Goal: Task Accomplishment & Management: Complete application form

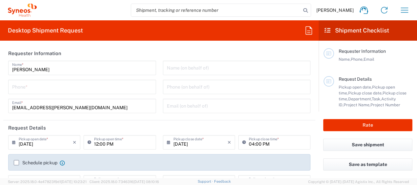
type input "4111"
type input "[GEOGRAPHIC_DATA]"
type input "Syneos Health Argentina SA"
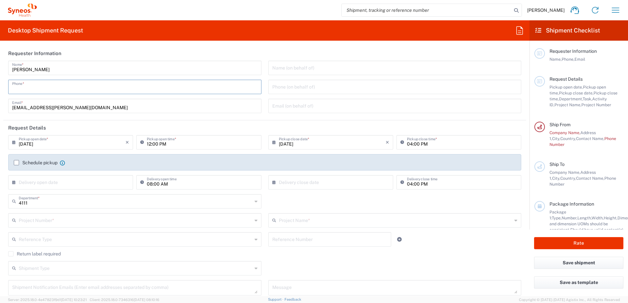
click at [69, 89] on input "tel" at bounding box center [134, 86] width 245 height 11
click at [250, 125] on form "Requester Information [PERSON_NAME] Name * Phone * [EMAIL_ADDRESS][PERSON_NAME]…" at bounding box center [264, 171] width 529 height 250
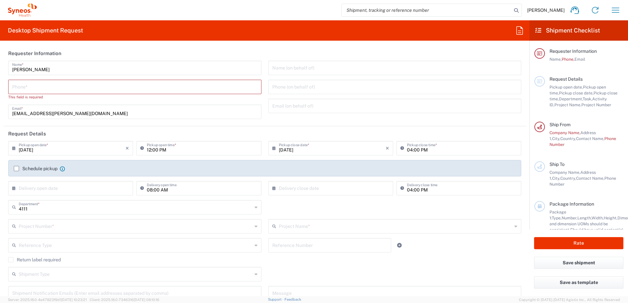
click at [70, 185] on input "text" at bounding box center [72, 187] width 107 height 11
click at [85, 185] on div "Project Number * **6183 DEPARTMENTAL EXPENSE #C2015019517 [PERSON_NAME] 7046933…" at bounding box center [135, 228] width 260 height 19
click at [397, 185] on agx-checkbox-control "Return label required" at bounding box center [264, 259] width 513 height 5
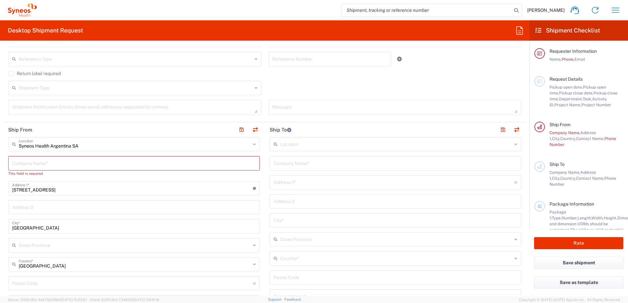
scroll to position [197, 0]
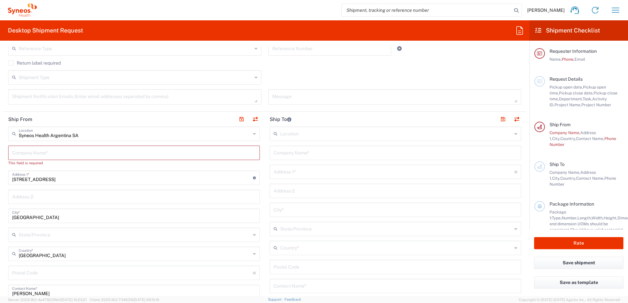
click at [76, 129] on input "Syneos Health Argentina SA" at bounding box center [135, 133] width 232 height 11
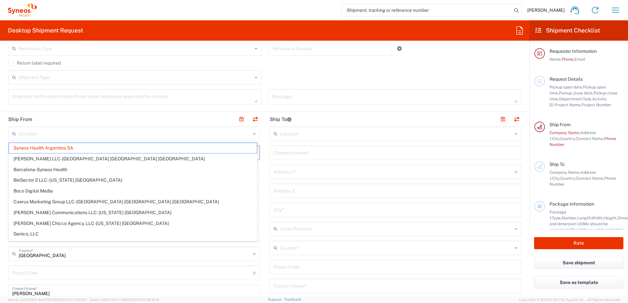
click at [80, 125] on header "Ship From" at bounding box center [133, 119] width 261 height 15
type input "Syneos Health Argentina SA"
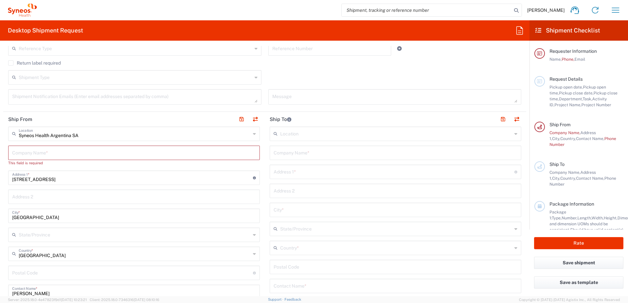
scroll to position [459, 0]
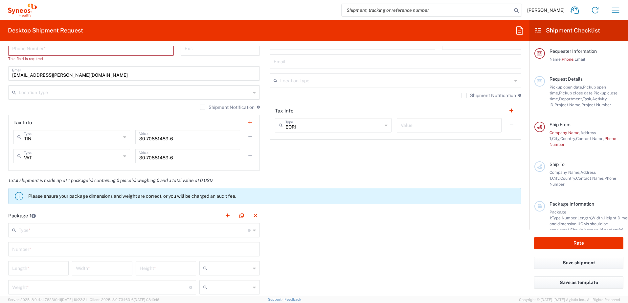
drag, startPoint x: 354, startPoint y: 249, endPoint x: 111, endPoint y: 225, distance: 245.0
click at [354, 185] on div "Package 1 Type * Material used to package goods Envelope Large Box Medium Box P…" at bounding box center [264, 280] width 523 height 144
click at [108, 185] on input "text" at bounding box center [133, 229] width 229 height 11
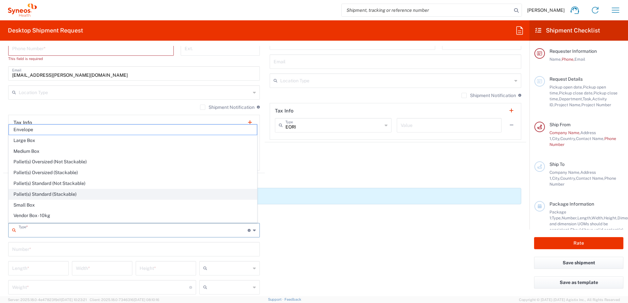
scroll to position [20, 0]
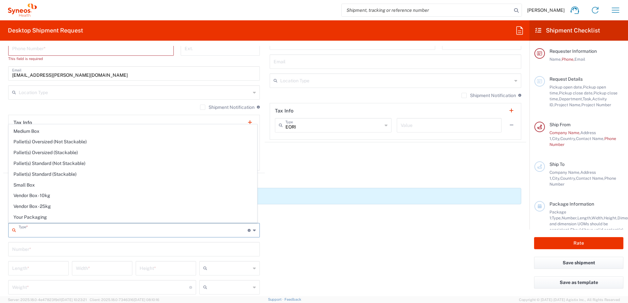
drag, startPoint x: 364, startPoint y: 265, endPoint x: 525, endPoint y: 179, distance: 183.2
click at [364, 185] on div "Package 1 Type * Material used to package goods Envelope Large Box Medium Box P…" at bounding box center [264, 280] width 523 height 144
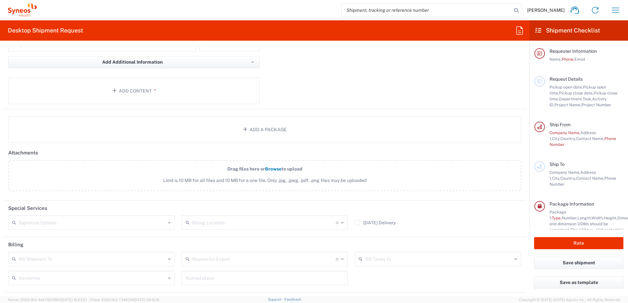
scroll to position [747, 0]
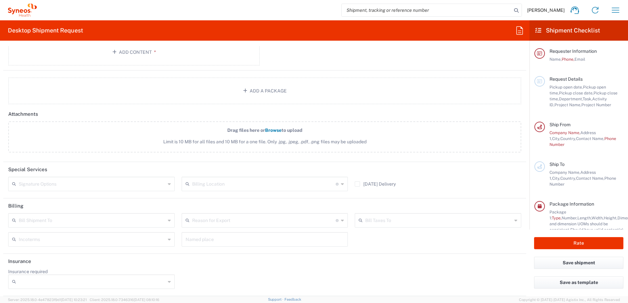
click at [108, 185] on input "text" at bounding box center [92, 219] width 147 height 11
drag, startPoint x: 391, startPoint y: 254, endPoint x: 382, endPoint y: 245, distance: 13.5
click at [391, 185] on header "Insurance" at bounding box center [264, 261] width 523 height 15
